Goal: Register for event/course

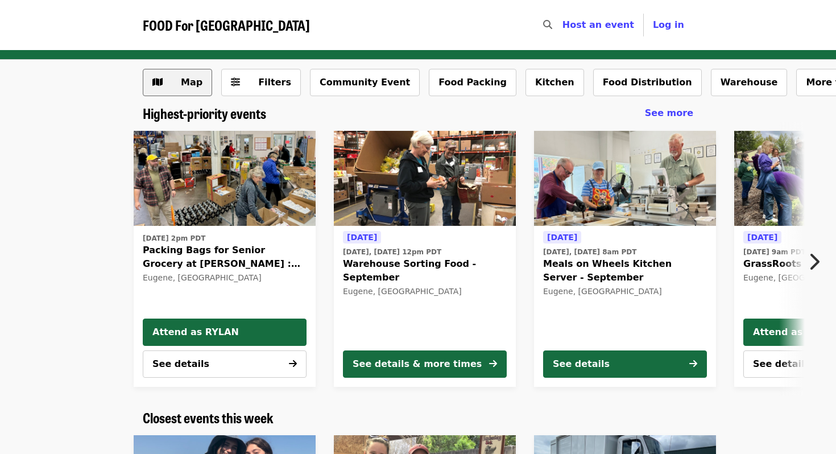
click at [174, 82] on span "Map" at bounding box center [186, 83] width 33 height 14
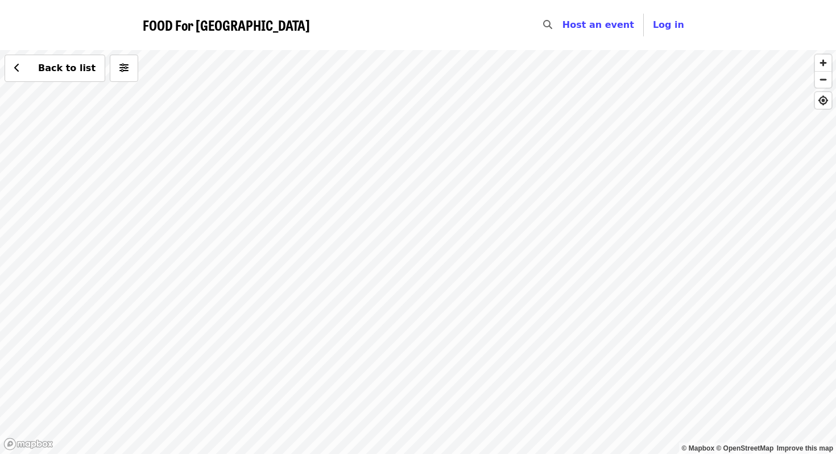
drag, startPoint x: 435, startPoint y: 102, endPoint x: 425, endPoint y: 269, distance: 166.4
click at [425, 269] on div "Back to list" at bounding box center [418, 252] width 836 height 404
drag, startPoint x: 430, startPoint y: 301, endPoint x: 421, endPoint y: 344, distance: 43.6
click at [421, 344] on div "Back to list" at bounding box center [418, 252] width 836 height 404
click at [457, 122] on div "Back to list" at bounding box center [418, 252] width 836 height 404
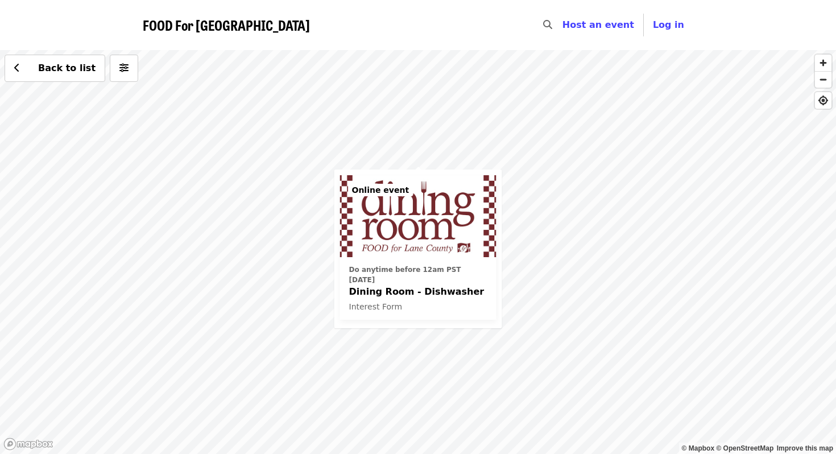
click at [114, 275] on div "Do anytime before 12am PST [DATE] Dining Room - Dishwasher Interest Form Online…" at bounding box center [418, 252] width 836 height 404
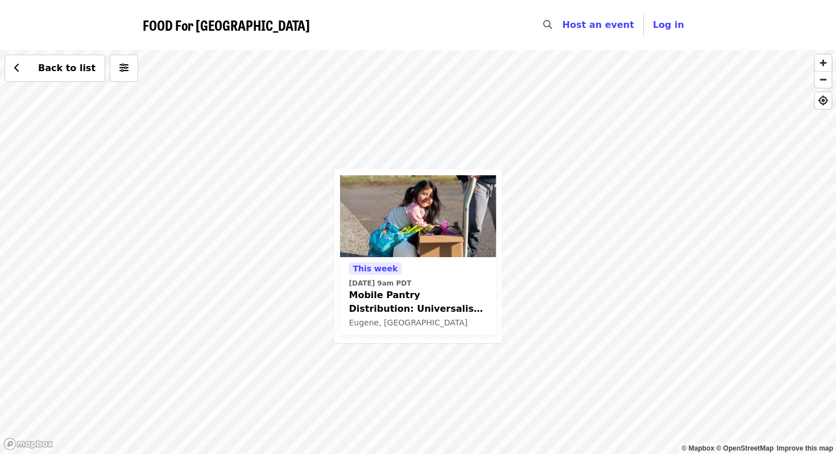
click at [728, 68] on div "This week Fri, Oct 17 @ 9am PDT Mobile Pantry Distribution: Universalist Unitar…" at bounding box center [418, 252] width 836 height 404
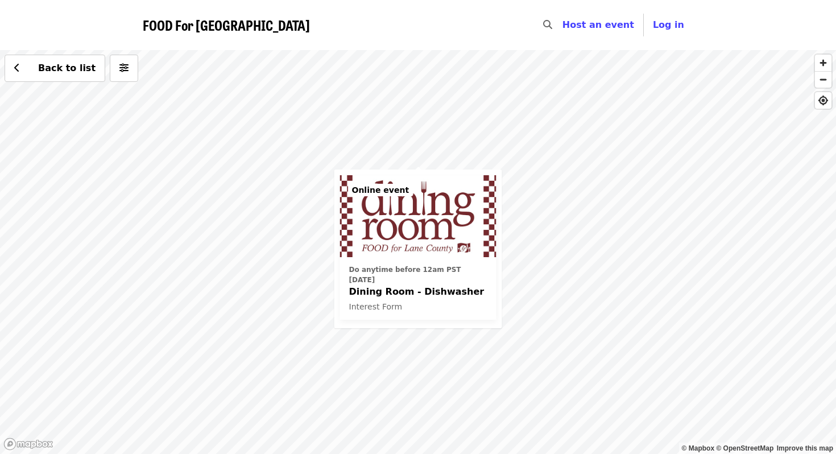
click at [439, 237] on img at bounding box center [418, 216] width 156 height 82
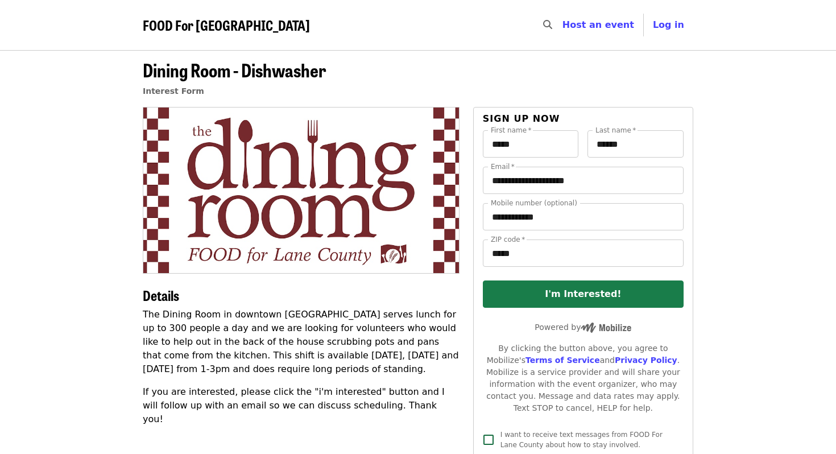
click at [563, 288] on button "I'm Interested!" at bounding box center [583, 293] width 201 height 27
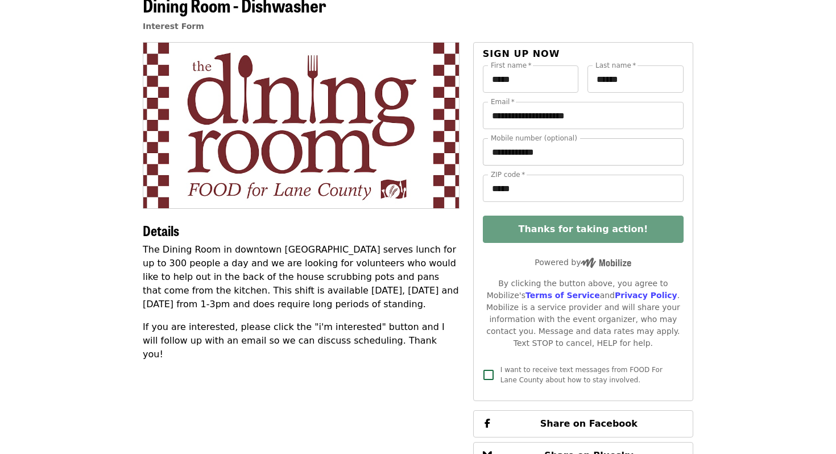
scroll to position [68, 0]
